Goal: Task Accomplishment & Management: Manage account settings

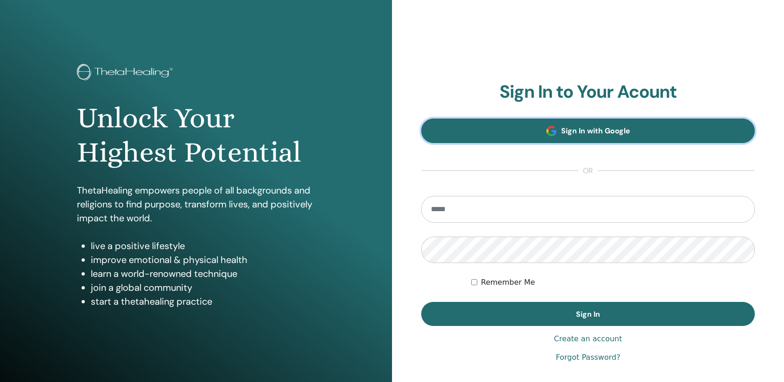
click at [499, 132] on link "Sign In with Google" at bounding box center [587, 131] width 333 height 25
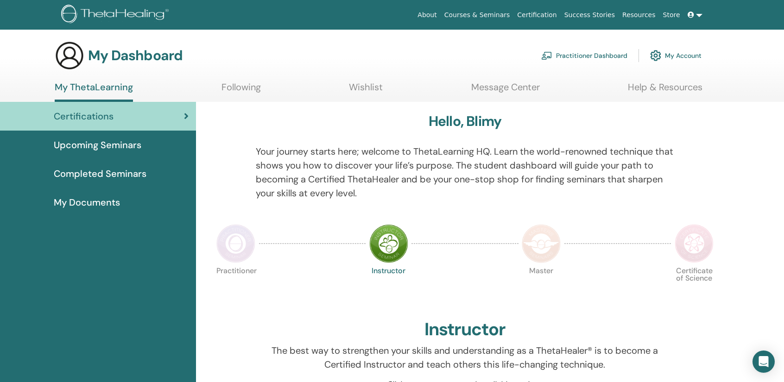
click at [188, 114] on icon at bounding box center [186, 116] width 5 height 9
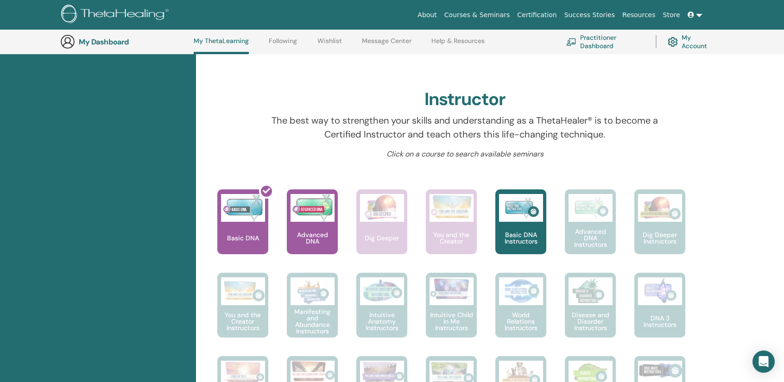
scroll to position [256, 0]
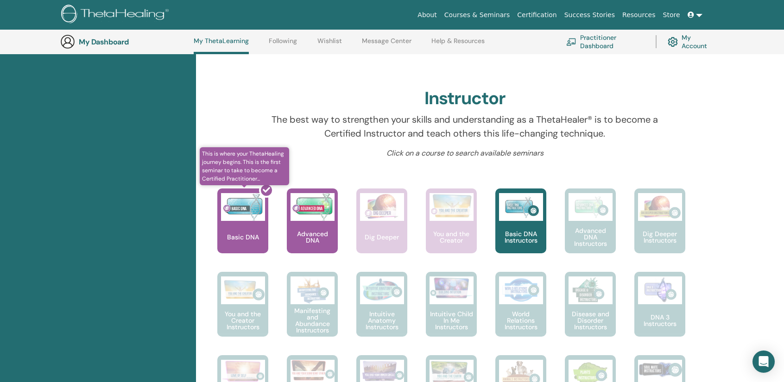
click at [244, 232] on div at bounding box center [248, 224] width 51 height 83
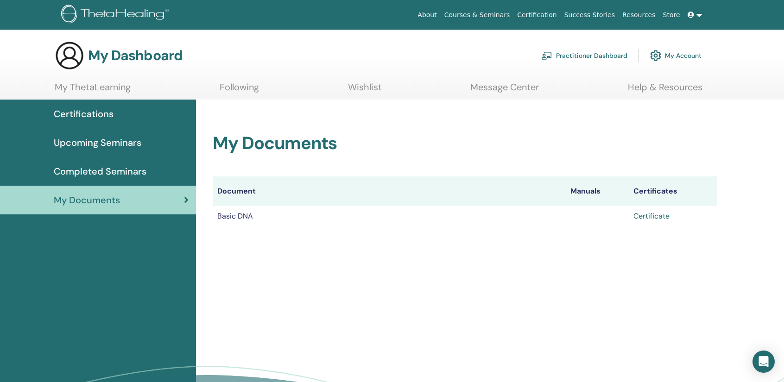
click at [654, 217] on link "Certificate" at bounding box center [651, 216] width 36 height 10
